Goal: Information Seeking & Learning: Understand process/instructions

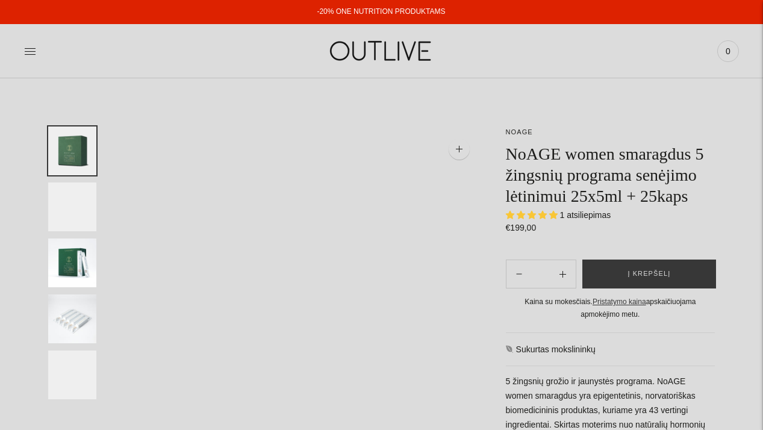
select select "**********"
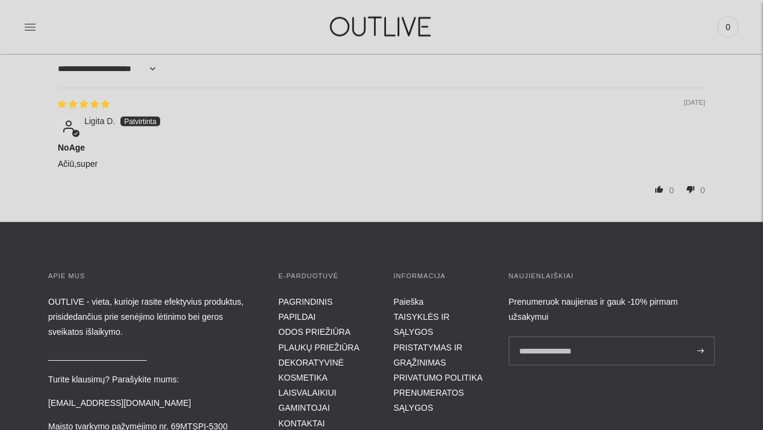
scroll to position [1506, 0]
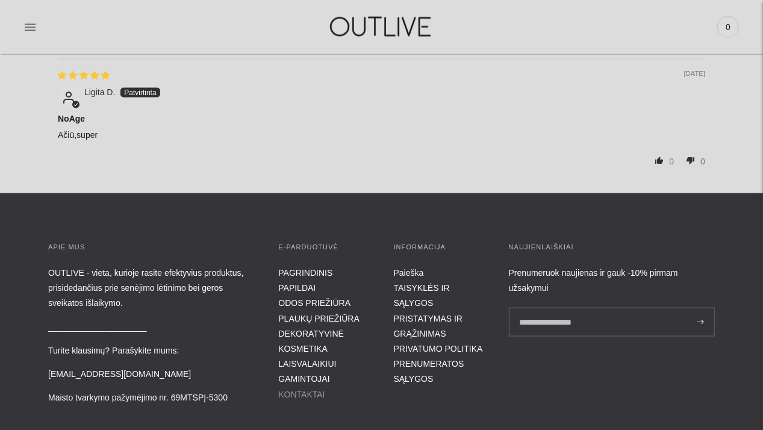
click at [302, 395] on link "KONTAKTAI" at bounding box center [301, 395] width 46 height 10
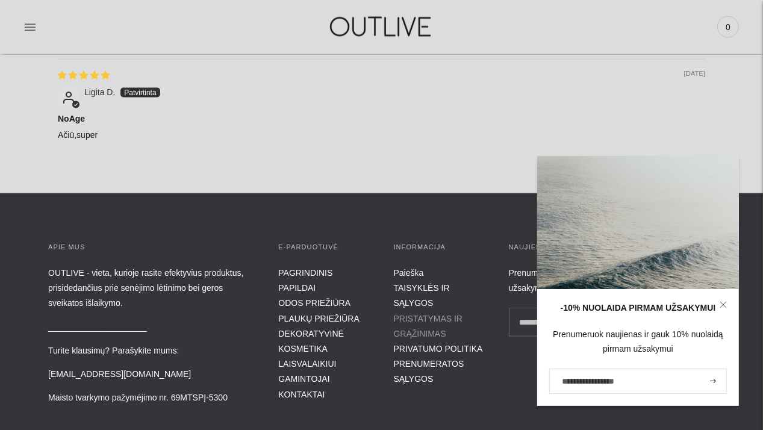
click at [423, 314] on link "PRISTATYMAS IR GRĄŽINIMAS" at bounding box center [428, 326] width 69 height 25
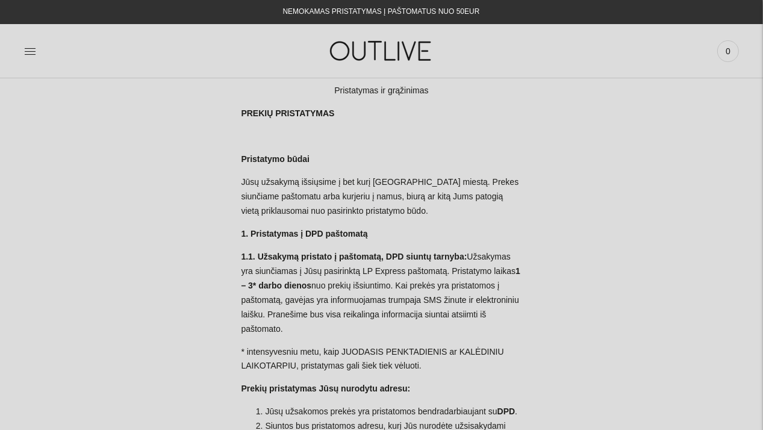
click at [301, 258] on b "1.1. Užsakymą pristato į paštomatą, DPD siuntų tarnyba:" at bounding box center [354, 257] width 226 height 10
click at [304, 255] on b "1.1. Užsakymą pristato į paštomatą, DPD siuntų tarnyba:" at bounding box center [354, 257] width 226 height 10
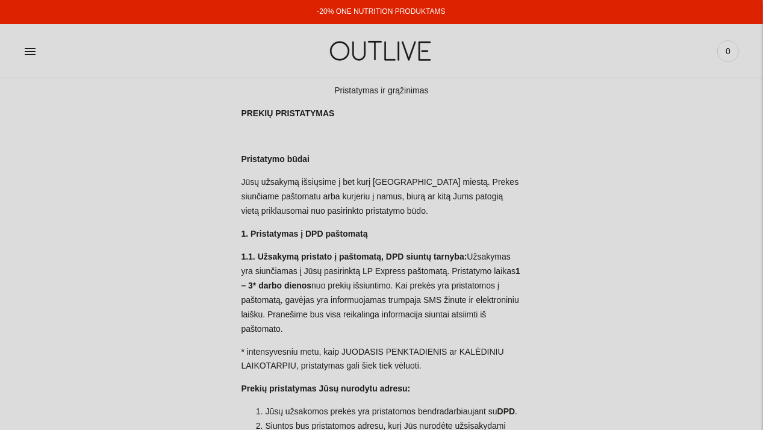
click at [305, 253] on b "1.1. Užsakymą pristato į paštomatą, DPD siuntų tarnyba:" at bounding box center [354, 257] width 226 height 10
